Goal: Information Seeking & Learning: Stay updated

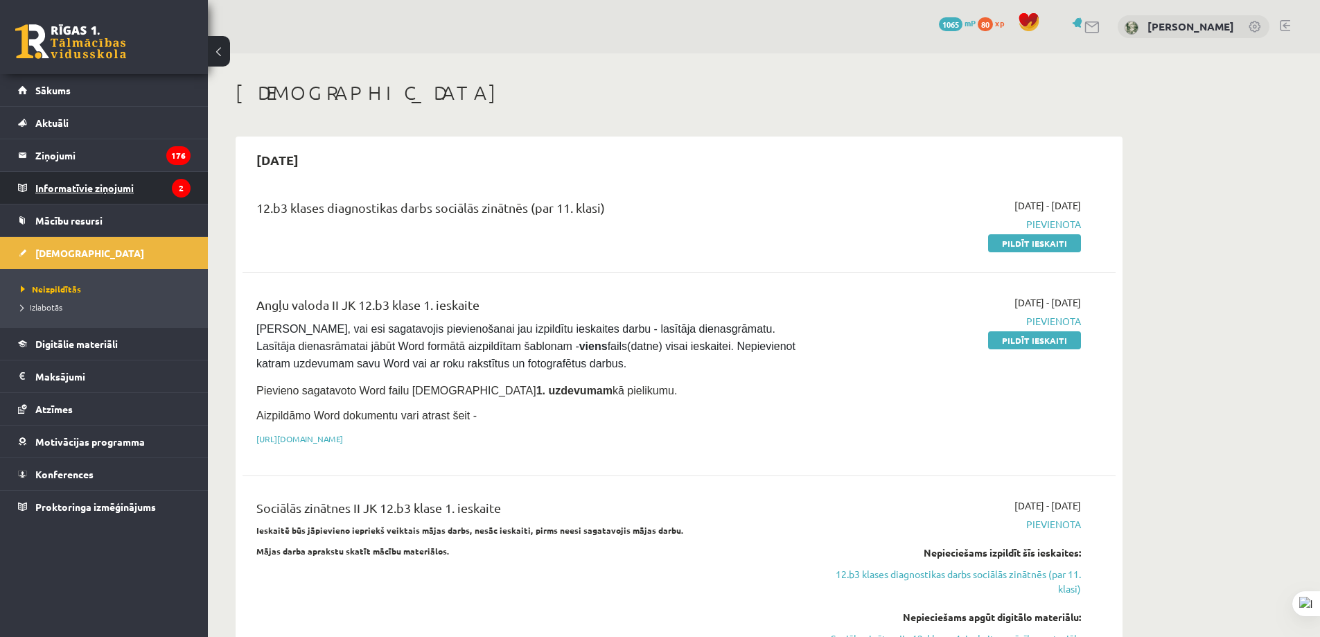
click at [99, 189] on legend "Informatīvie ziņojumi 2" at bounding box center [112, 188] width 155 height 32
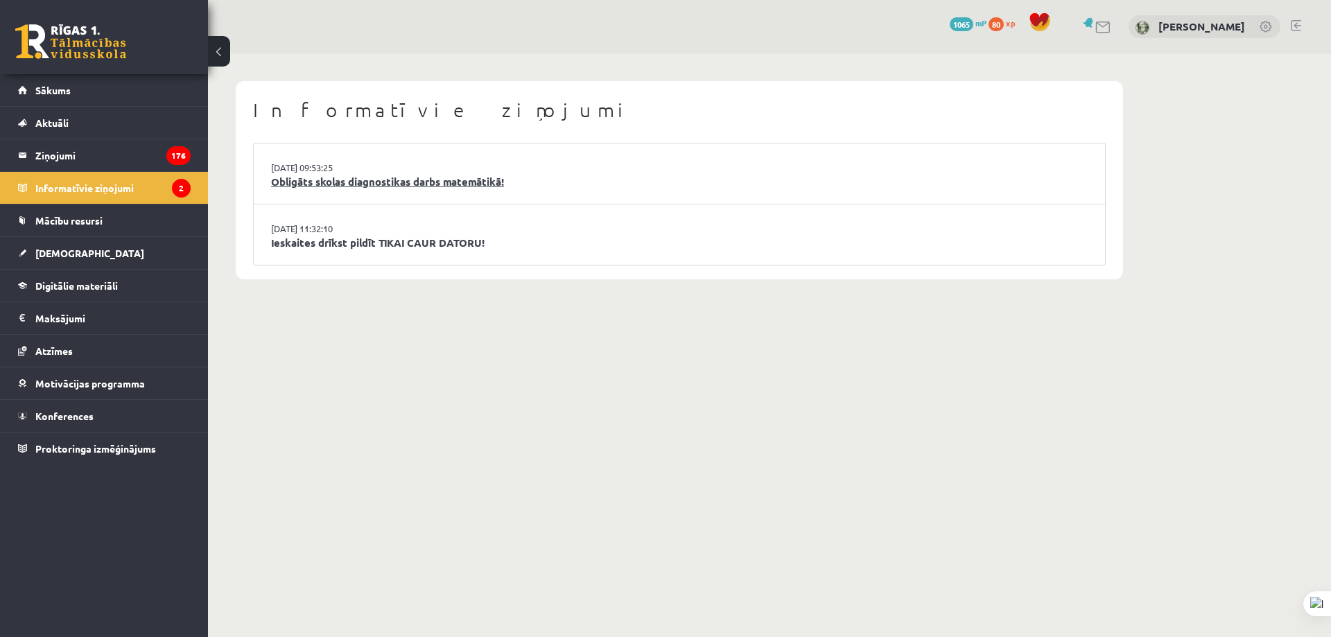
click at [295, 178] on link "Obligāts skolas diagnostikas darbs matemātikā!" at bounding box center [679, 182] width 816 height 16
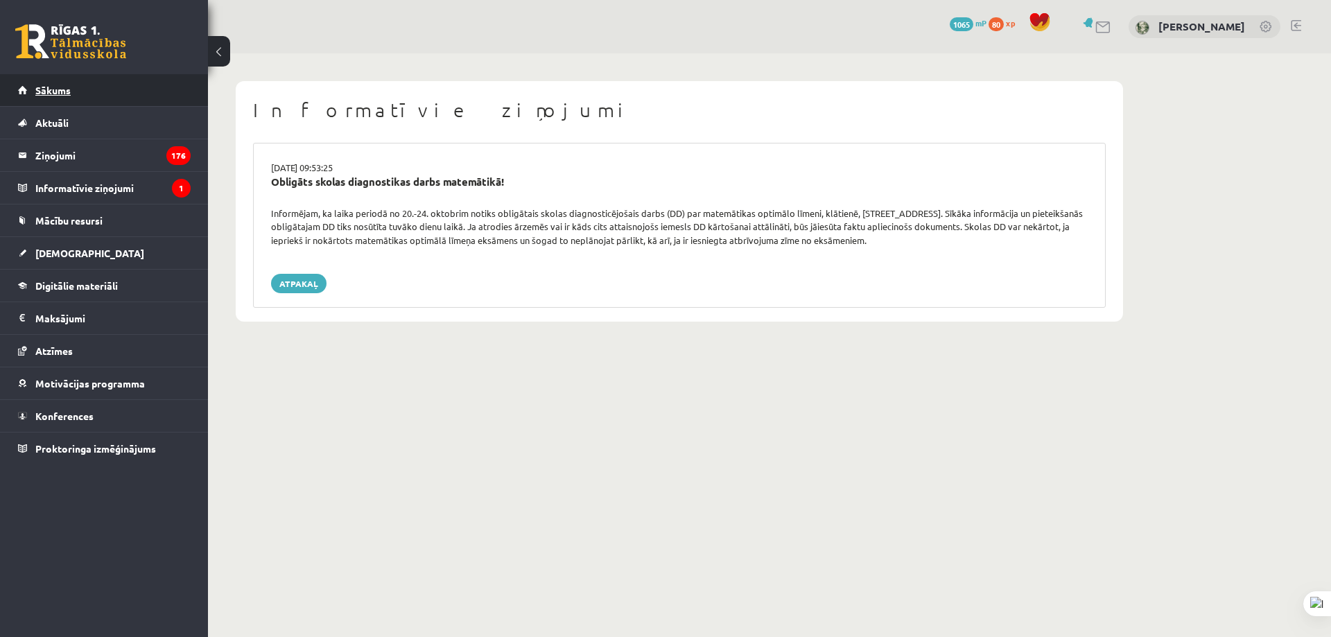
click at [88, 96] on link "Sākums" at bounding box center [104, 90] width 173 height 32
